Goal: Find specific page/section: Find specific page/section

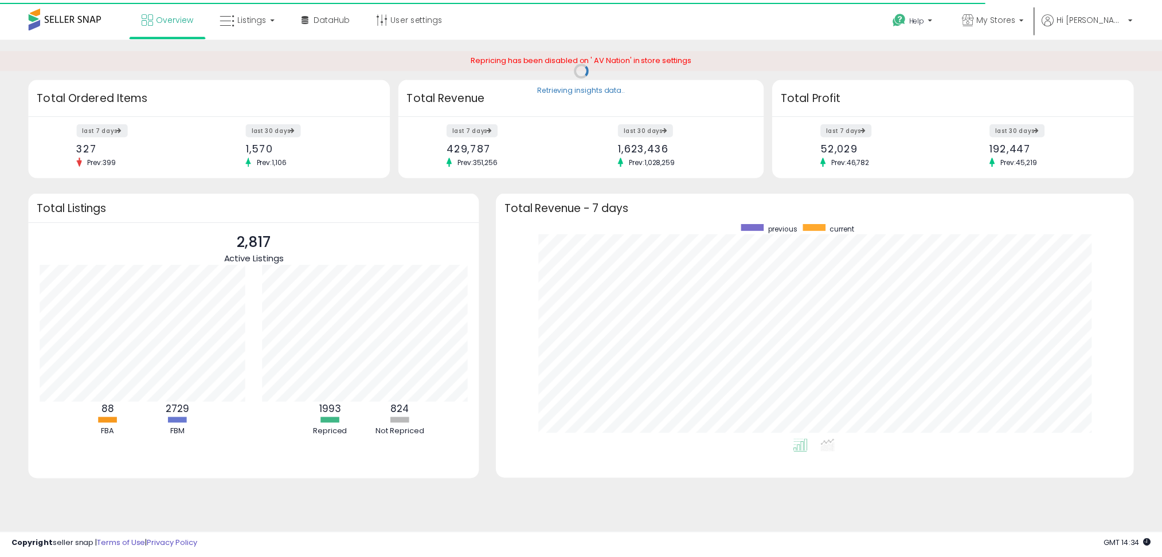
scroll to position [572828, 572431]
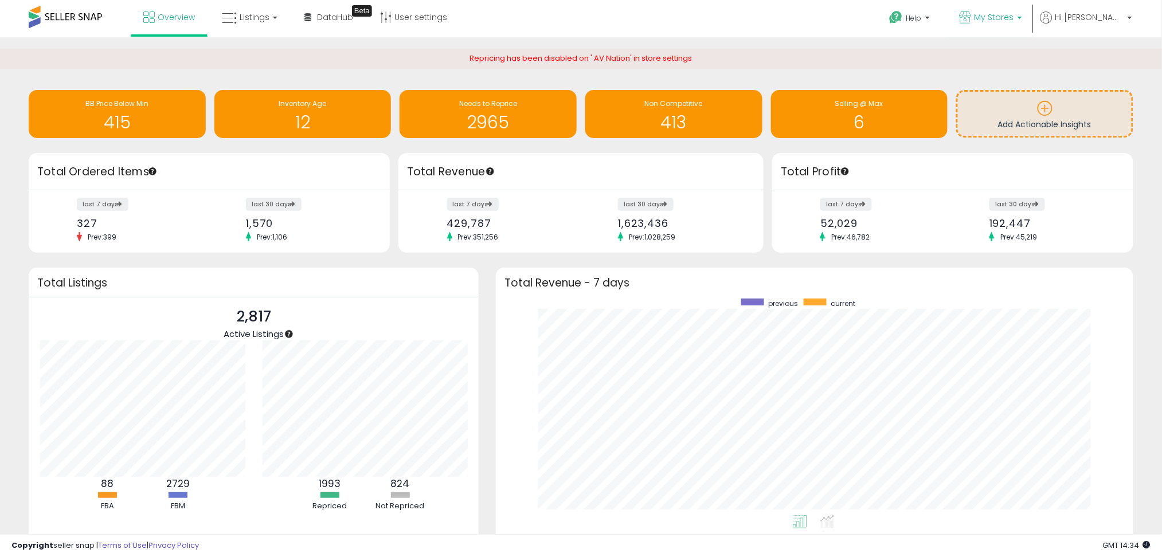
click at [1014, 14] on span "My Stores" at bounding box center [994, 16] width 40 height 11
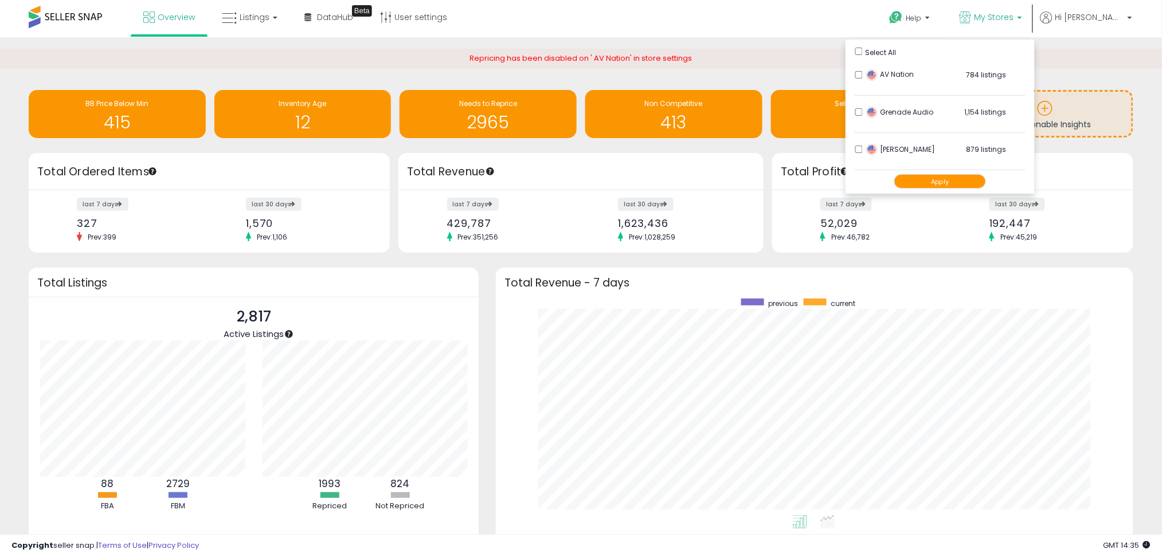
click at [964, 185] on button "Apply" at bounding box center [940, 181] width 92 height 14
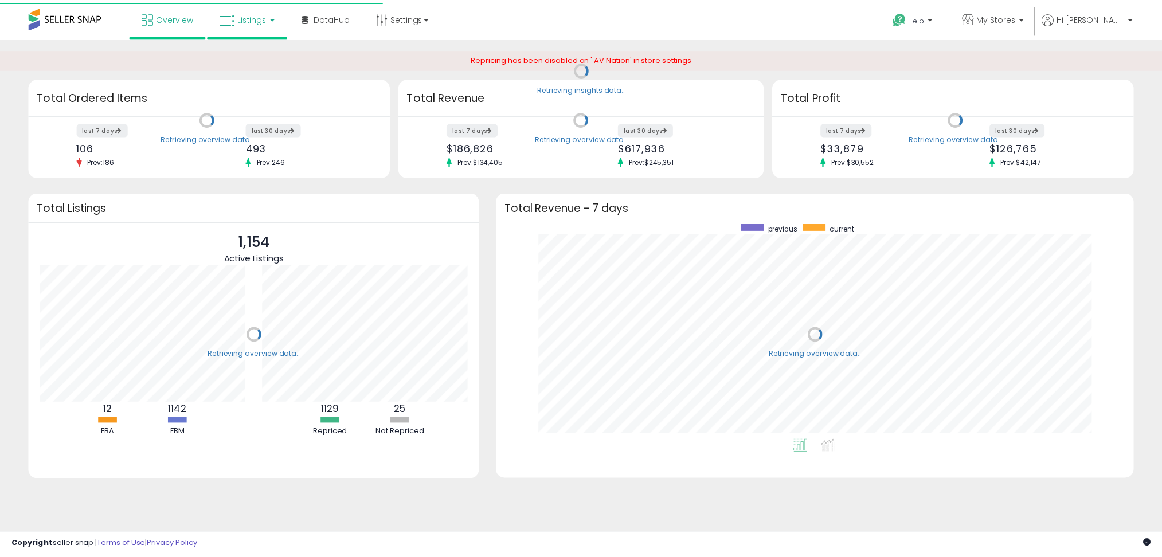
scroll to position [217, 621]
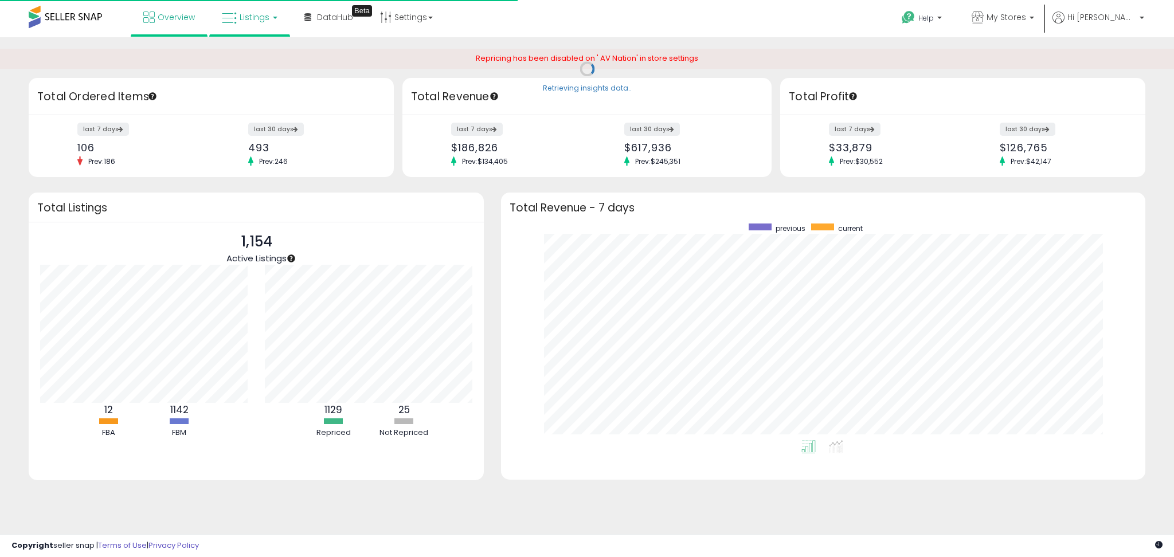
click at [238, 22] on link "Listings" at bounding box center [249, 17] width 73 height 34
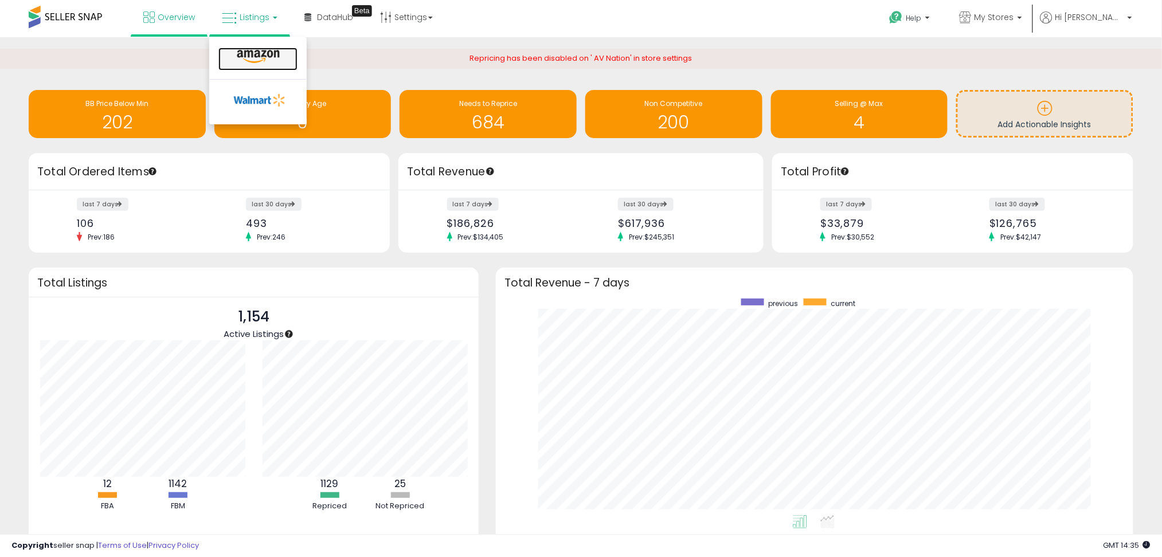
click at [268, 57] on icon at bounding box center [258, 56] width 50 height 15
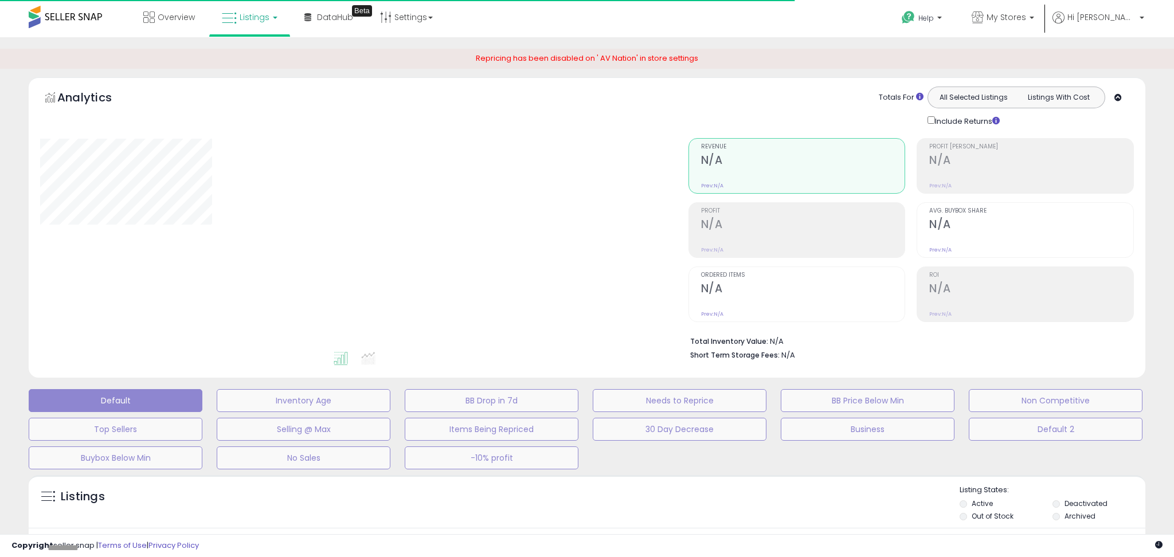
type input "*****"
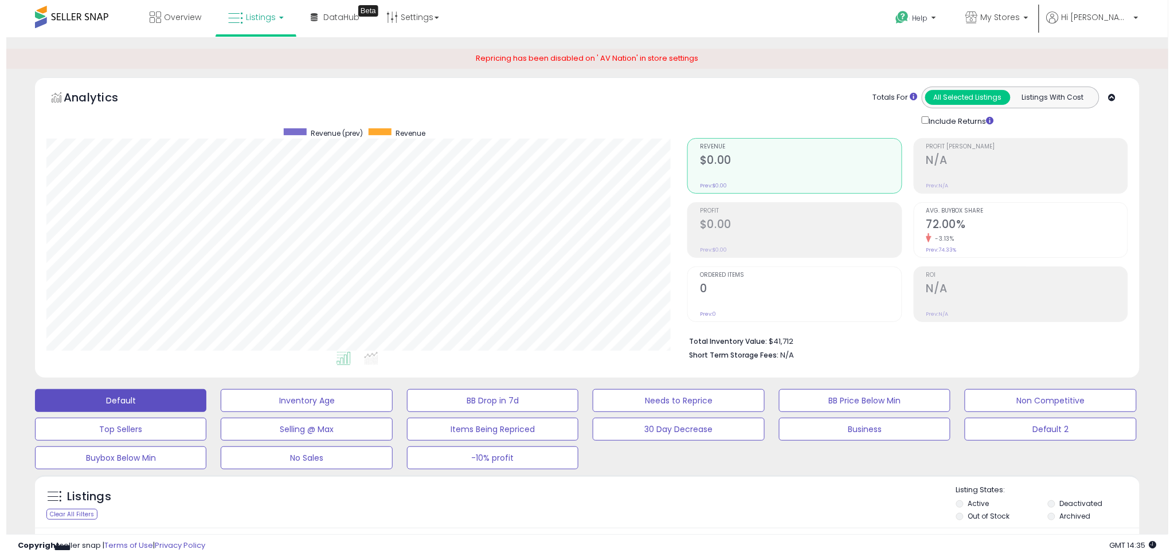
scroll to position [235, 641]
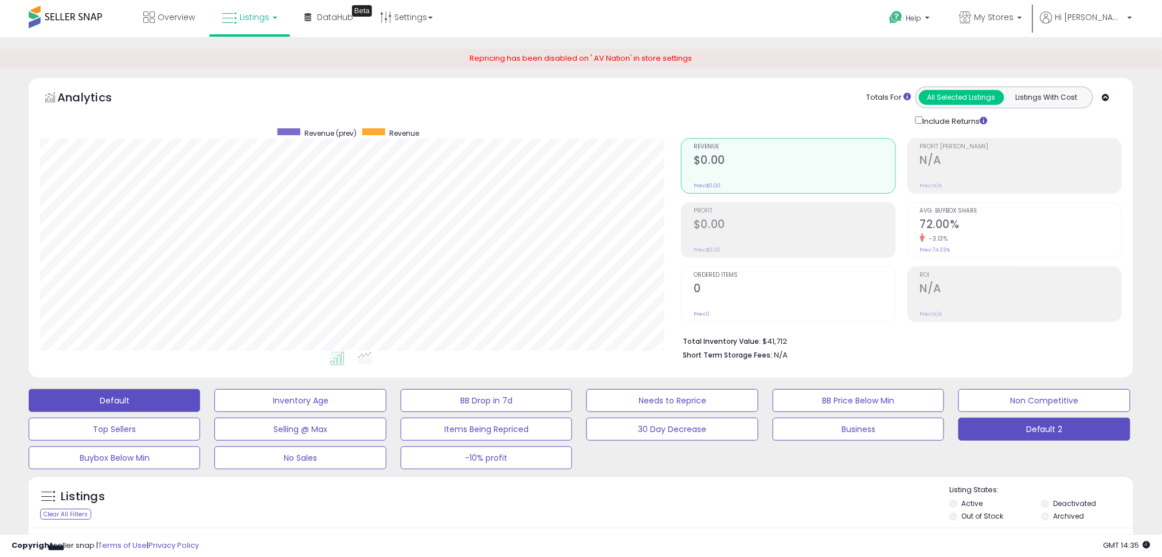
click at [1014, 420] on button "Default 2" at bounding box center [1043, 429] width 171 height 23
